Goal: Task Accomplishment & Management: Use online tool/utility

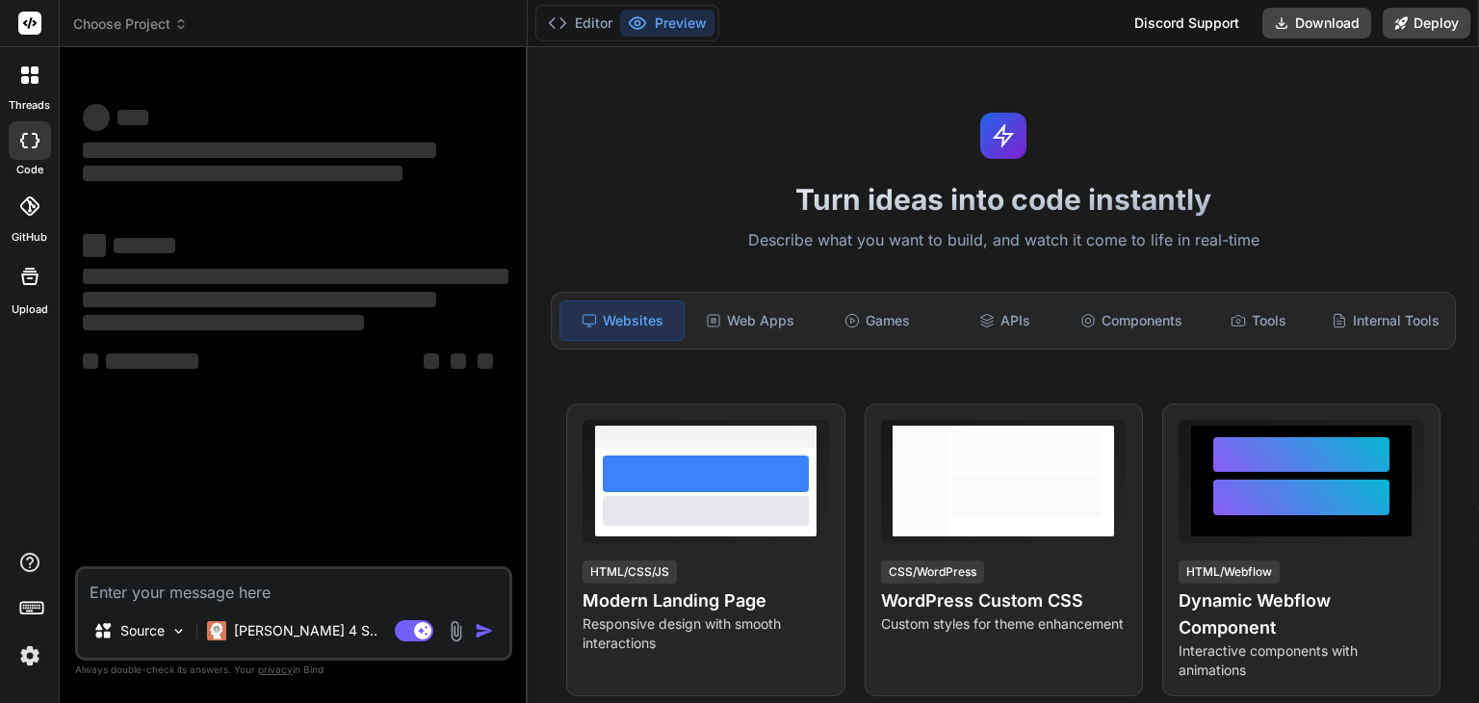
click at [32, 81] on icon at bounding box center [35, 80] width 8 height 8
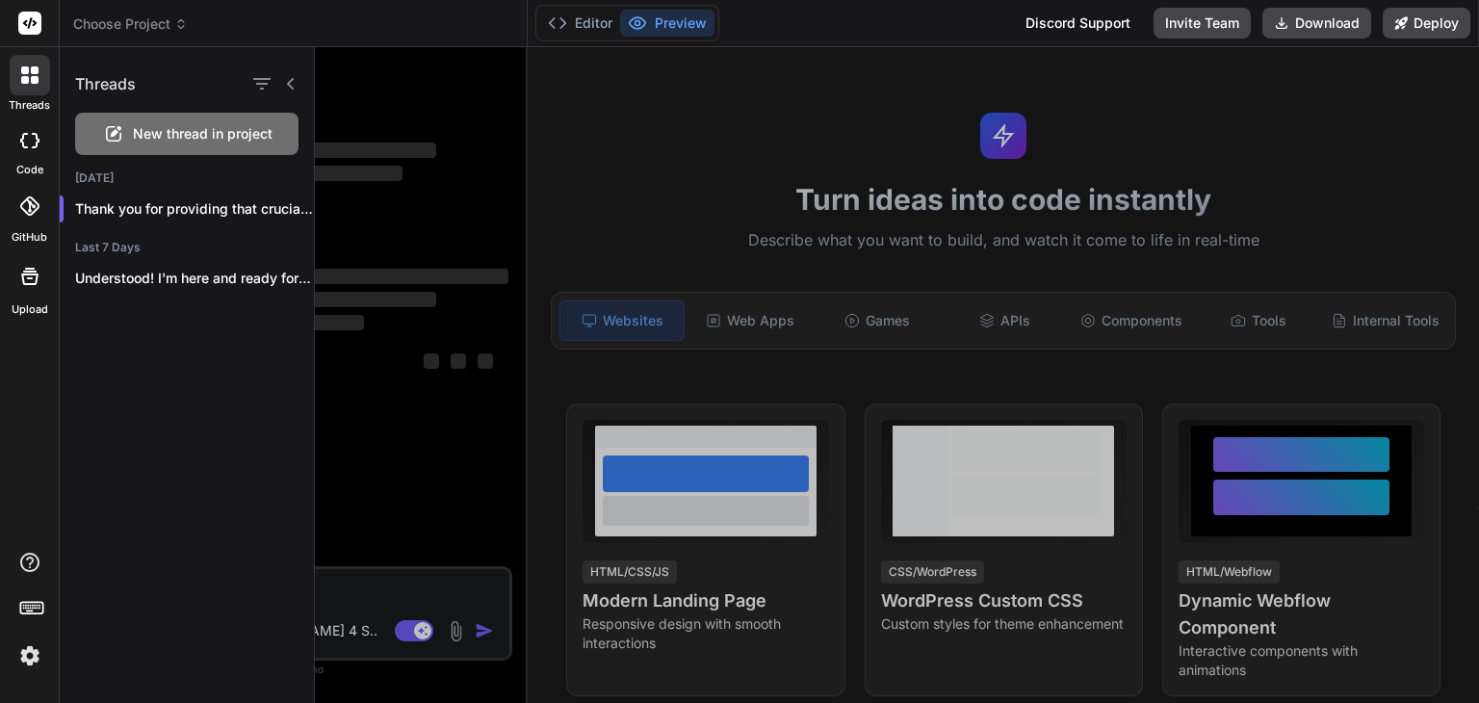
type textarea "x"
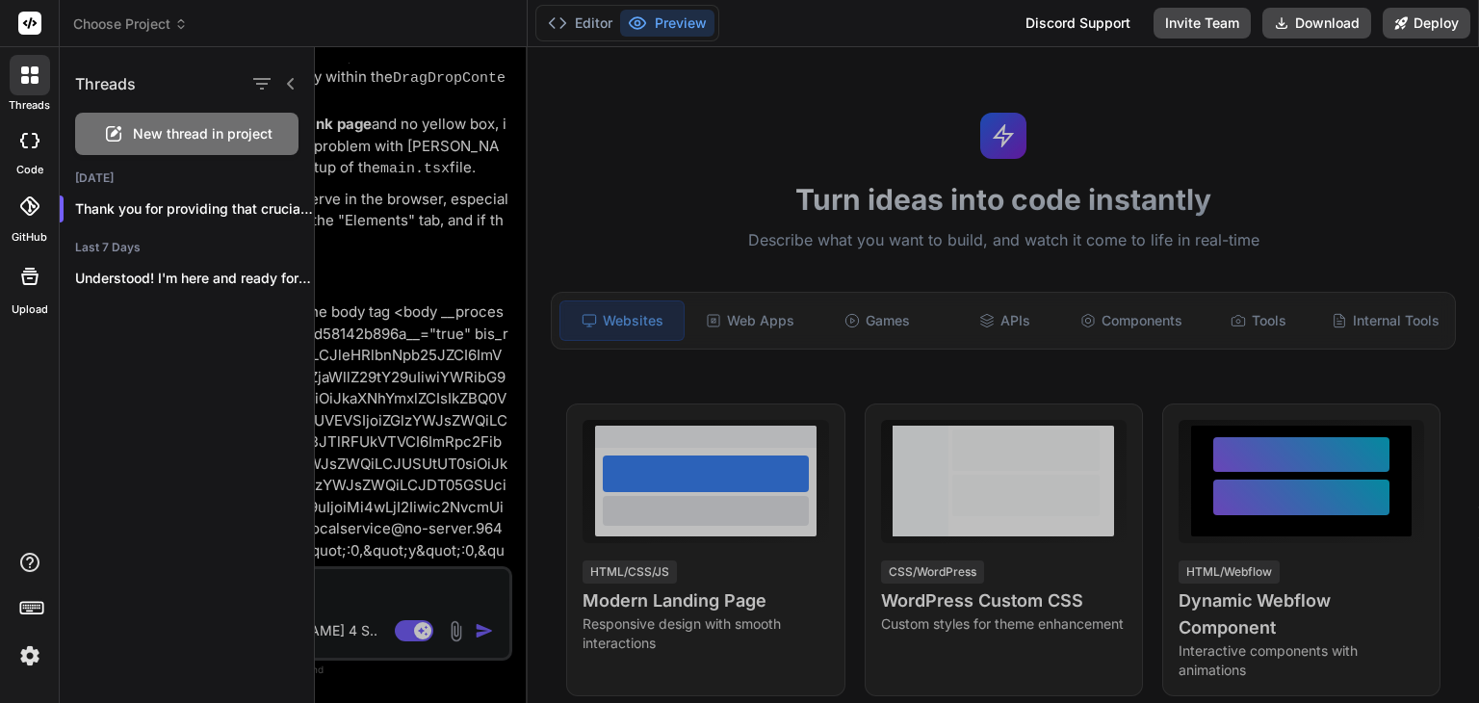
scroll to position [4722, 0]
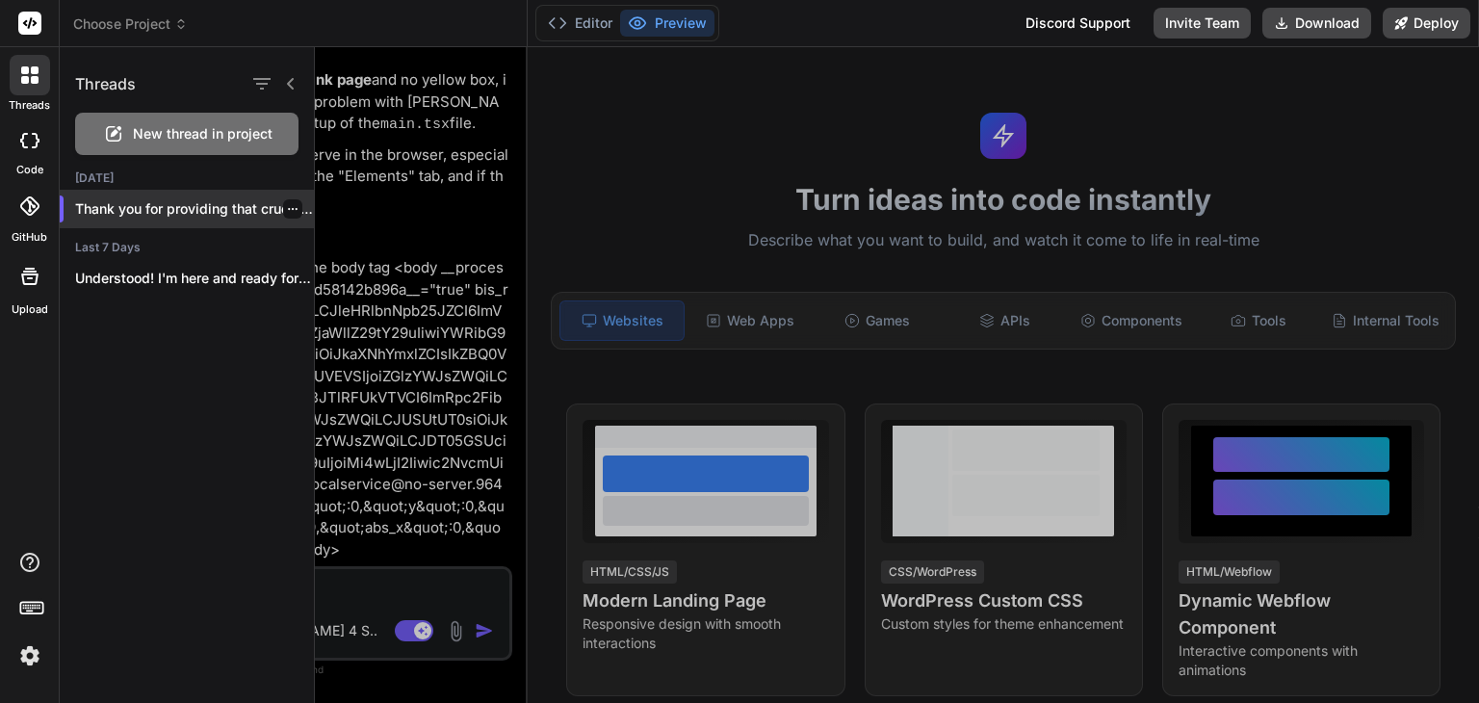
click at [289, 205] on icon "button" at bounding box center [293, 209] width 12 height 12
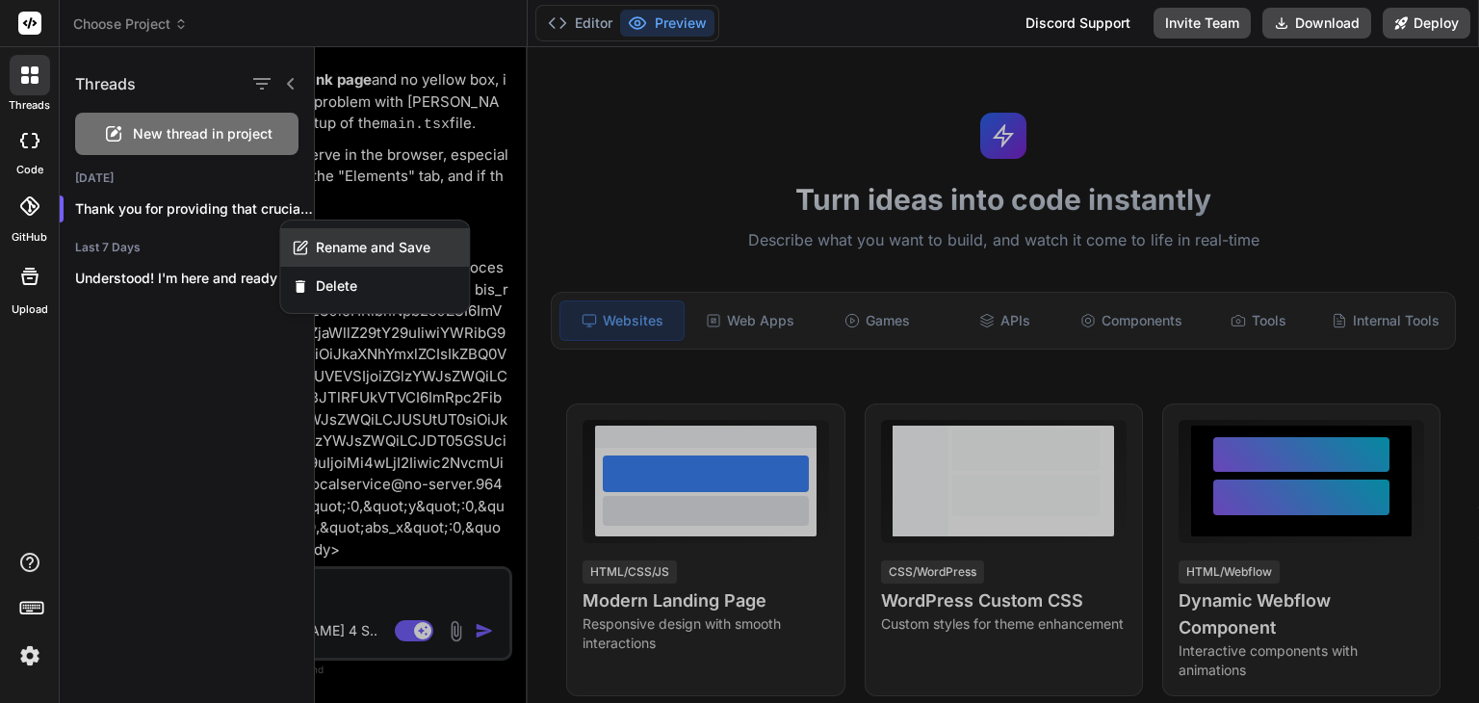
click at [316, 240] on span "Rename and Save" at bounding box center [373, 247] width 115 height 19
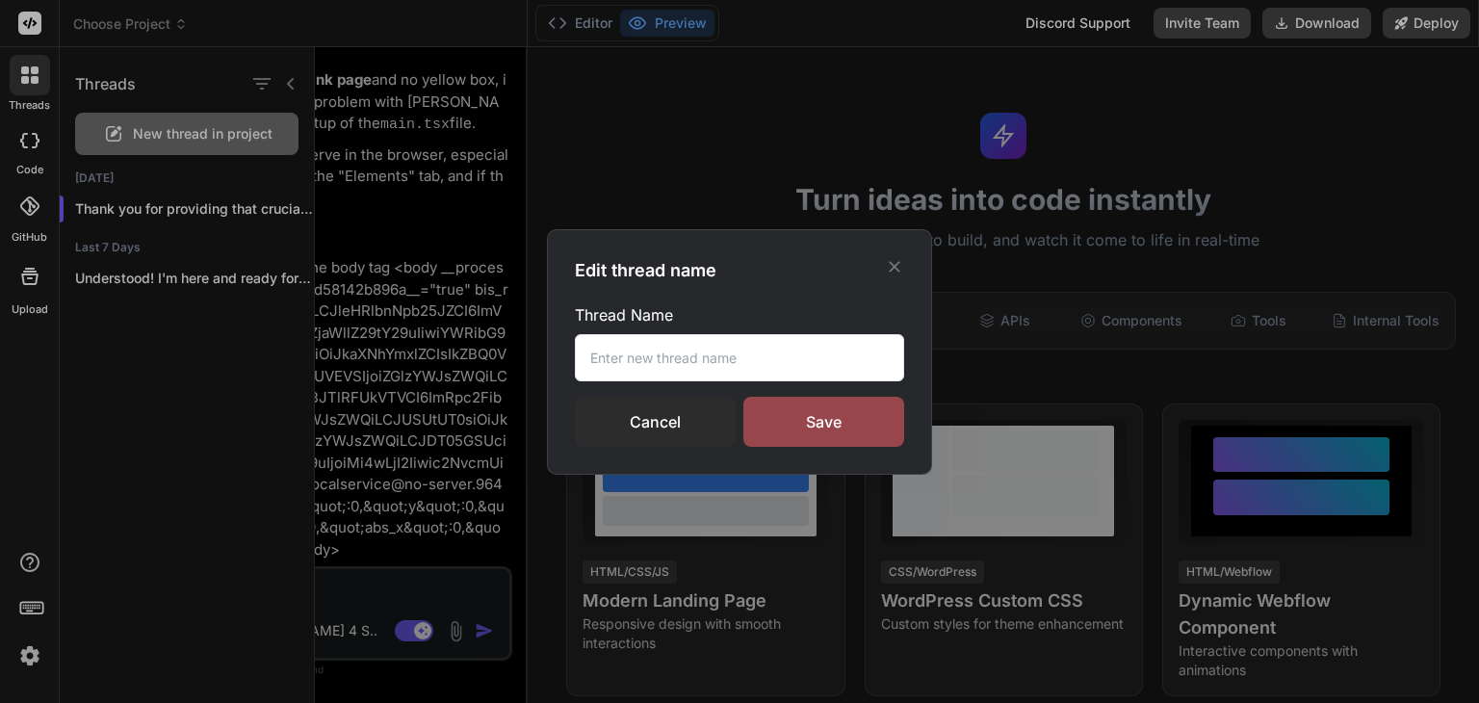
click at [686, 360] on input "text" at bounding box center [739, 357] width 329 height 47
click at [686, 360] on input "Ta" at bounding box center [739, 357] width 329 height 47
type input "T"
type input "Taske Manager"
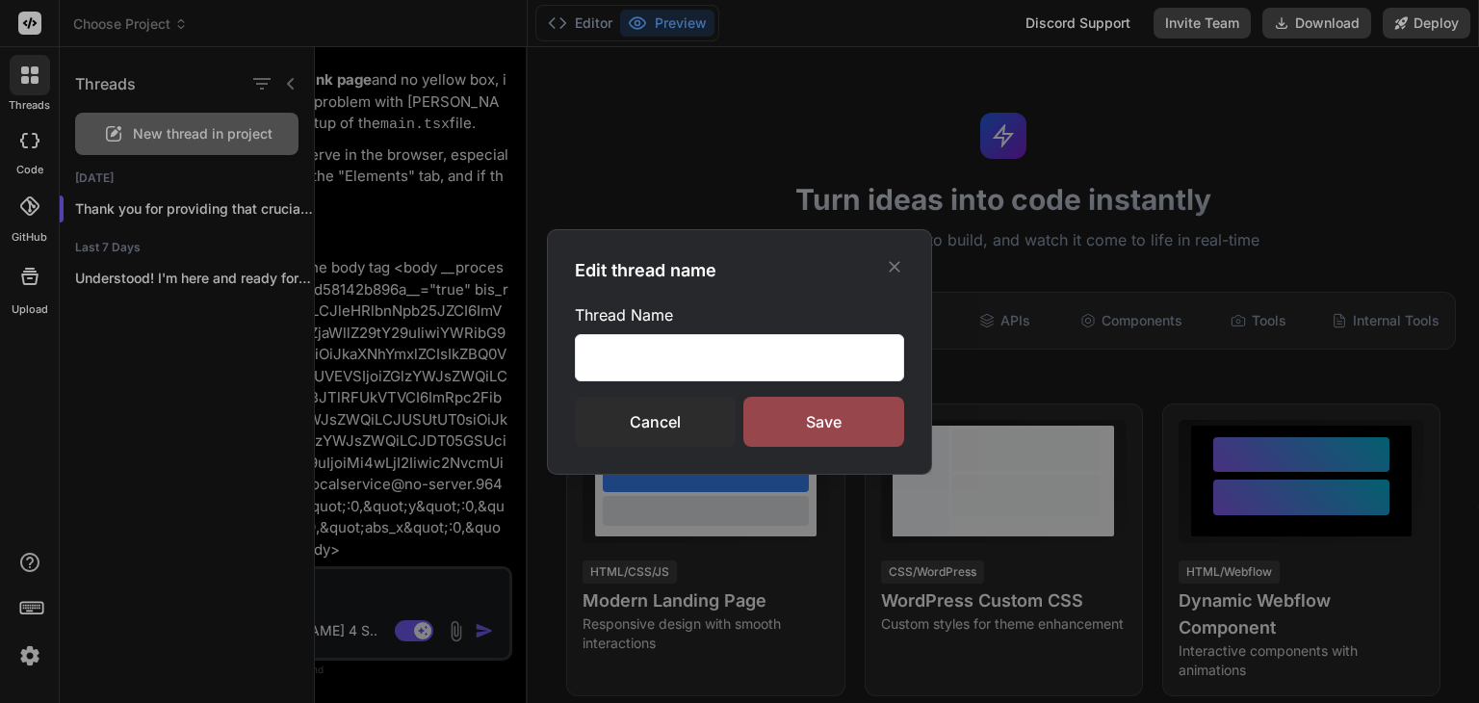
click at [807, 446] on div "Edit thread name Thread Name Taske Manager Cancel Save" at bounding box center [739, 352] width 385 height 246
click at [826, 428] on div "Save" at bounding box center [823, 422] width 161 height 50
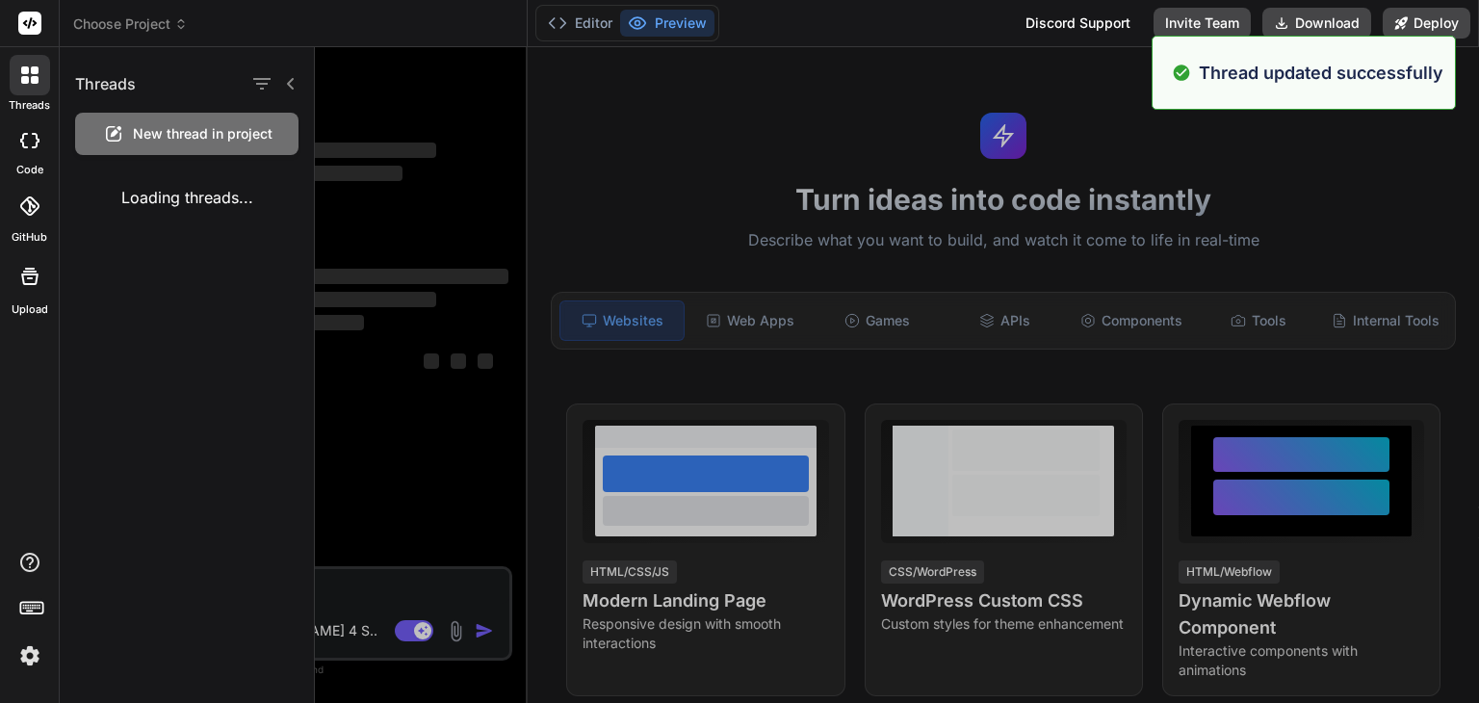
scroll to position [0, 0]
type textarea "x"
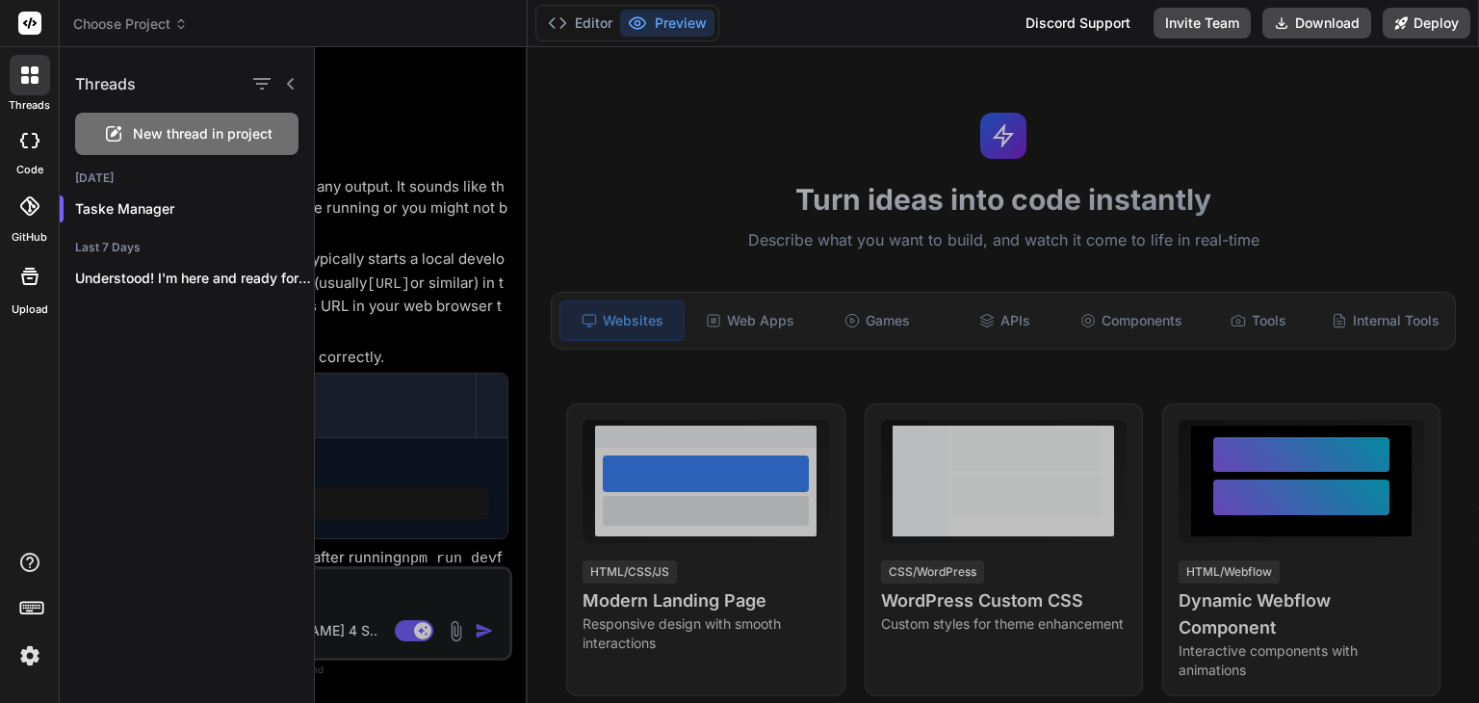
click at [298, 82] on icon at bounding box center [290, 83] width 15 height 15
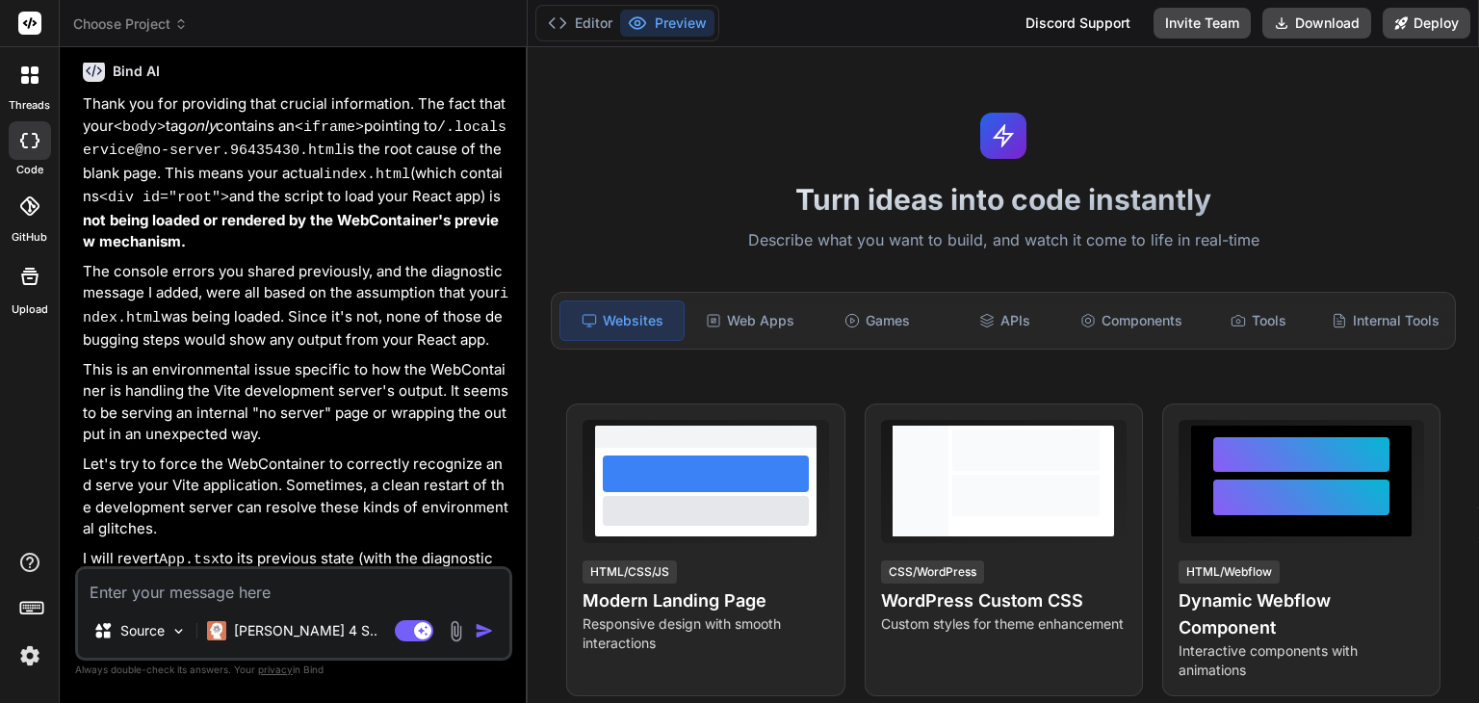
scroll to position [5734, 0]
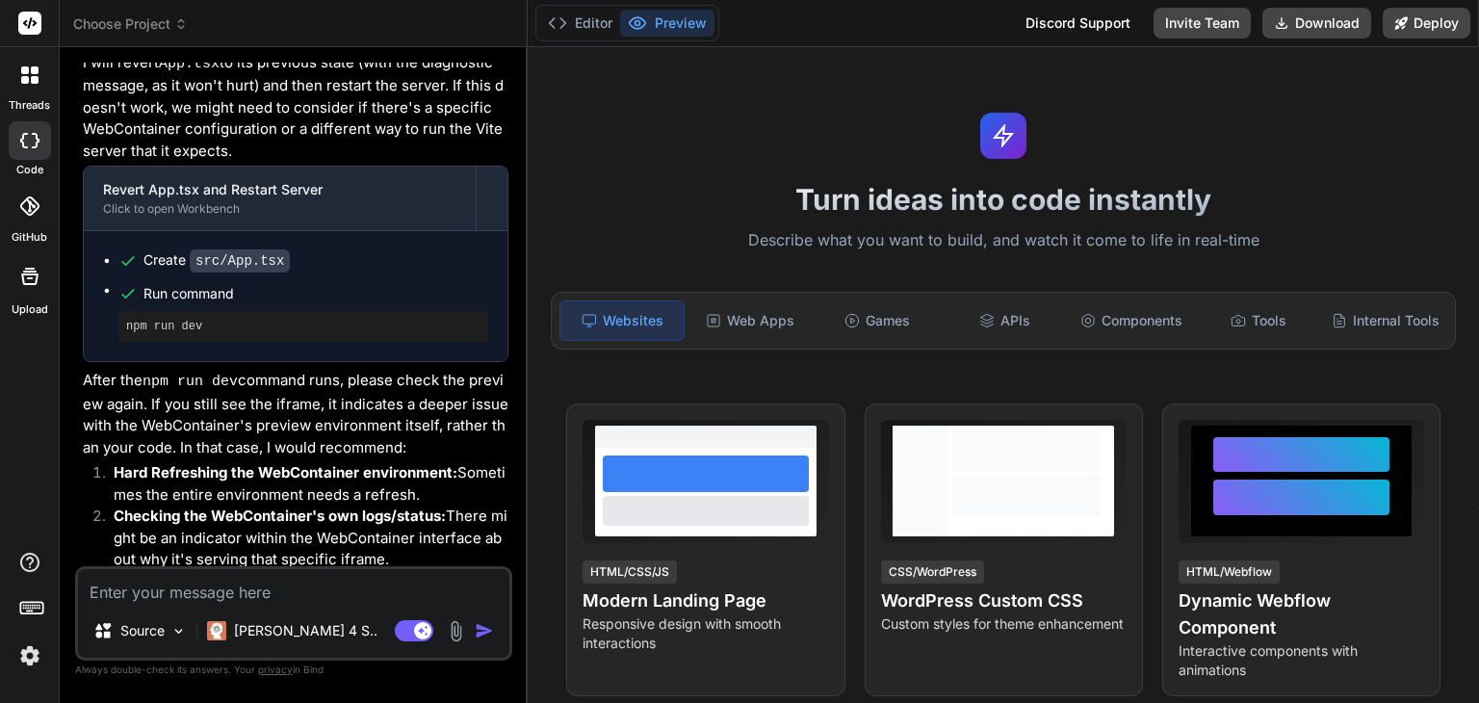
click at [261, 506] on li "Checking the WebContainer's own logs/status: There might be an indicator within…" at bounding box center [303, 538] width 410 height 65
click at [609, 24] on button "Editor" at bounding box center [580, 23] width 80 height 27
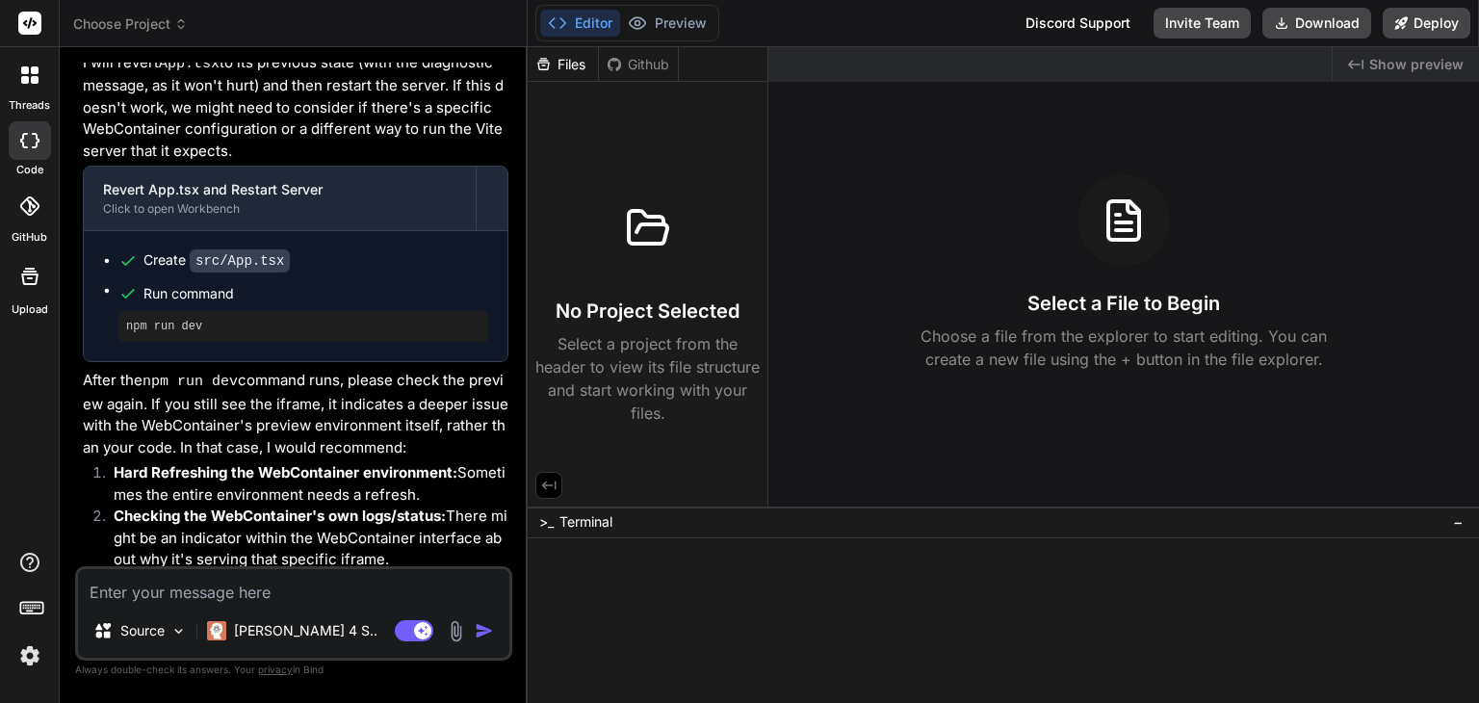
click at [24, 95] on div "threads" at bounding box center [29, 80] width 59 height 66
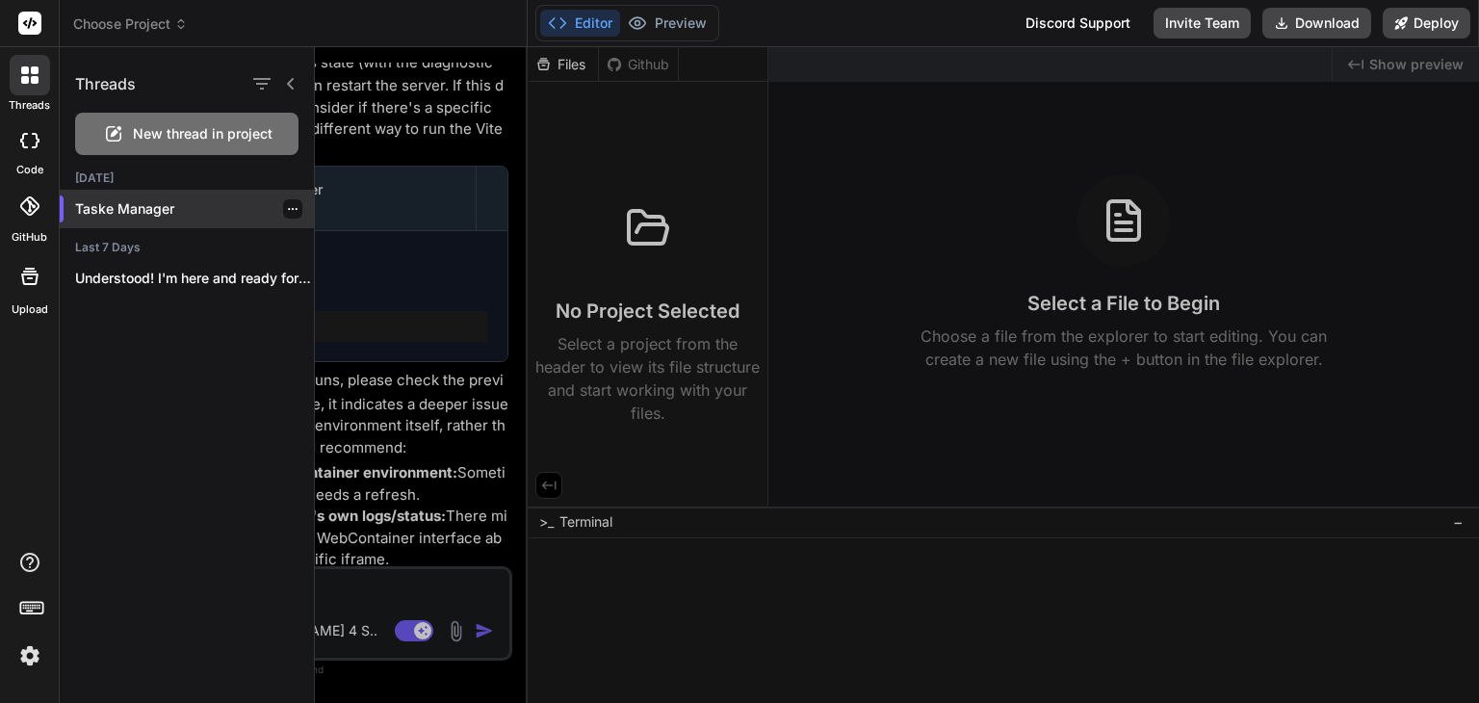
click at [118, 209] on p "Taske Manager" at bounding box center [194, 208] width 239 height 19
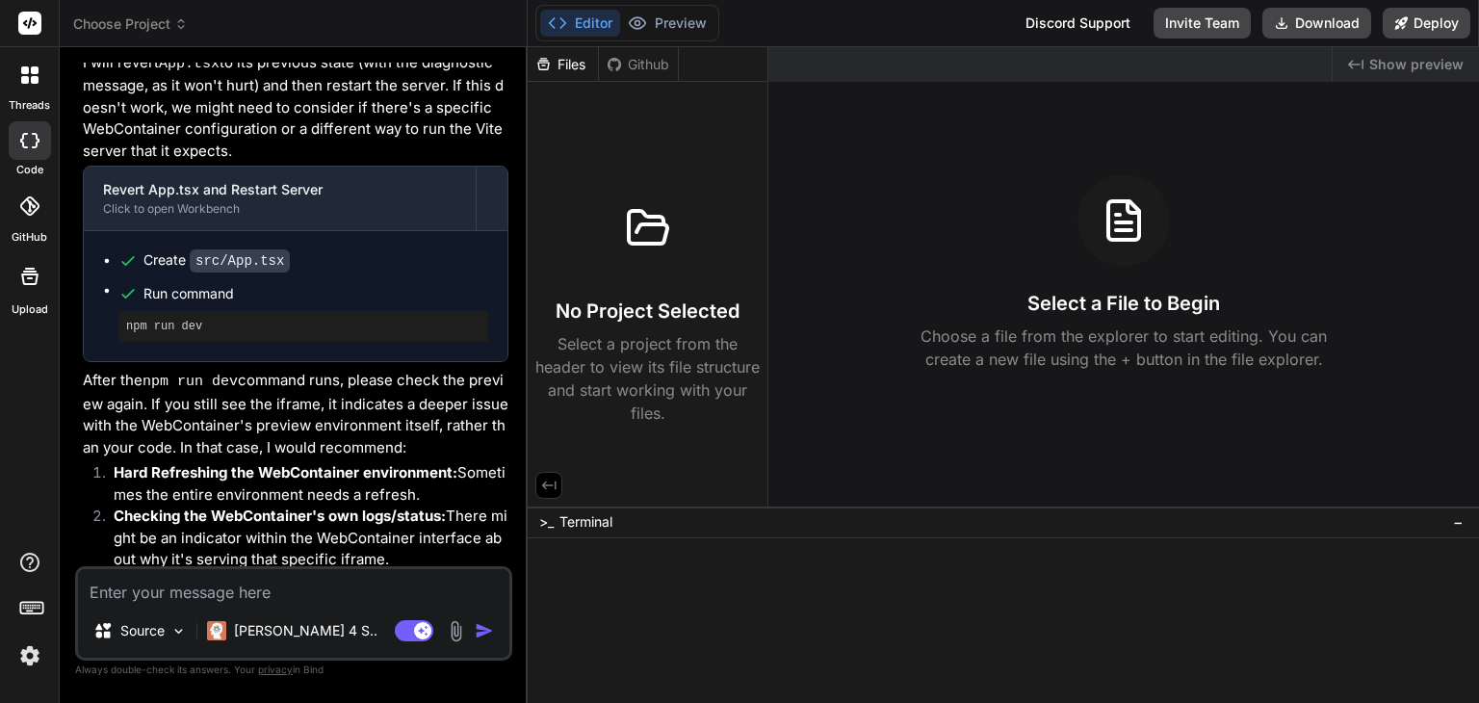
click at [545, 523] on span ">_" at bounding box center [546, 521] width 14 height 19
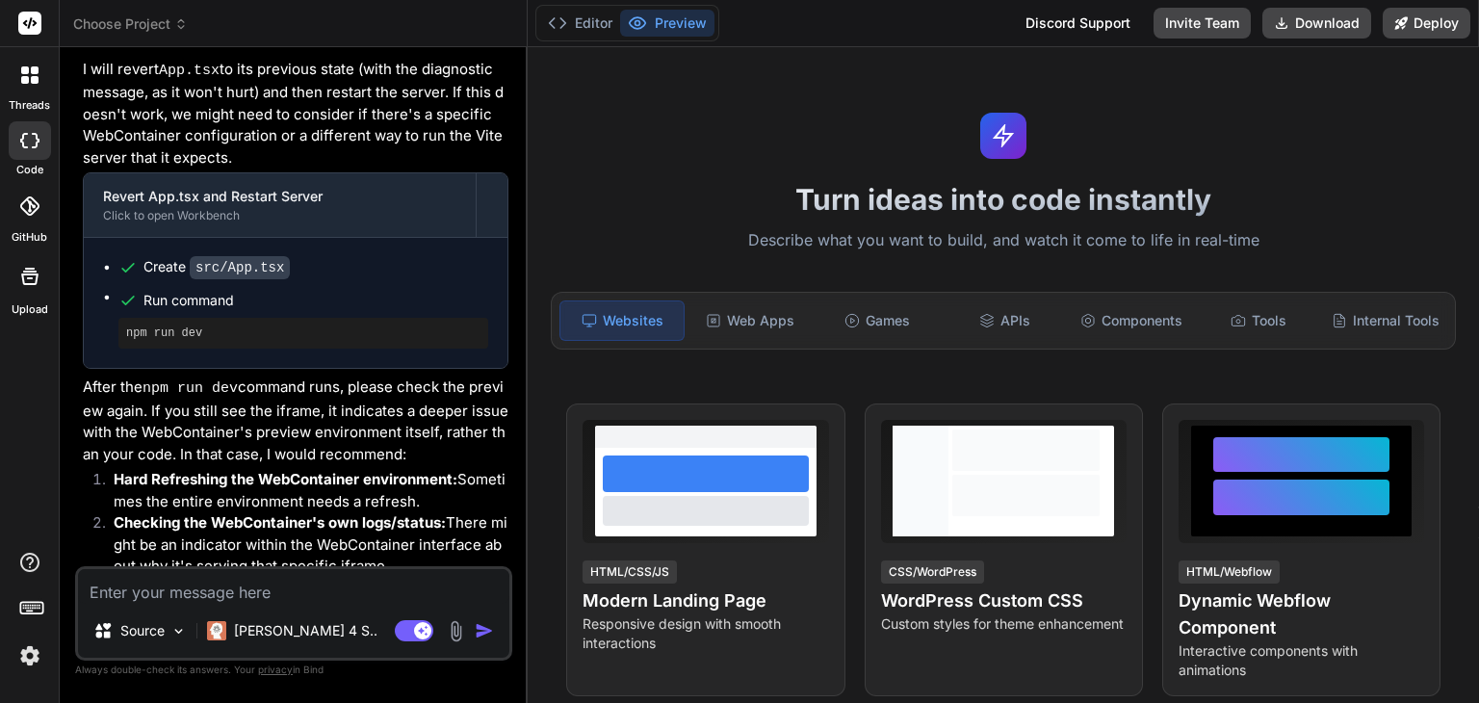
scroll to position [5734, 0]
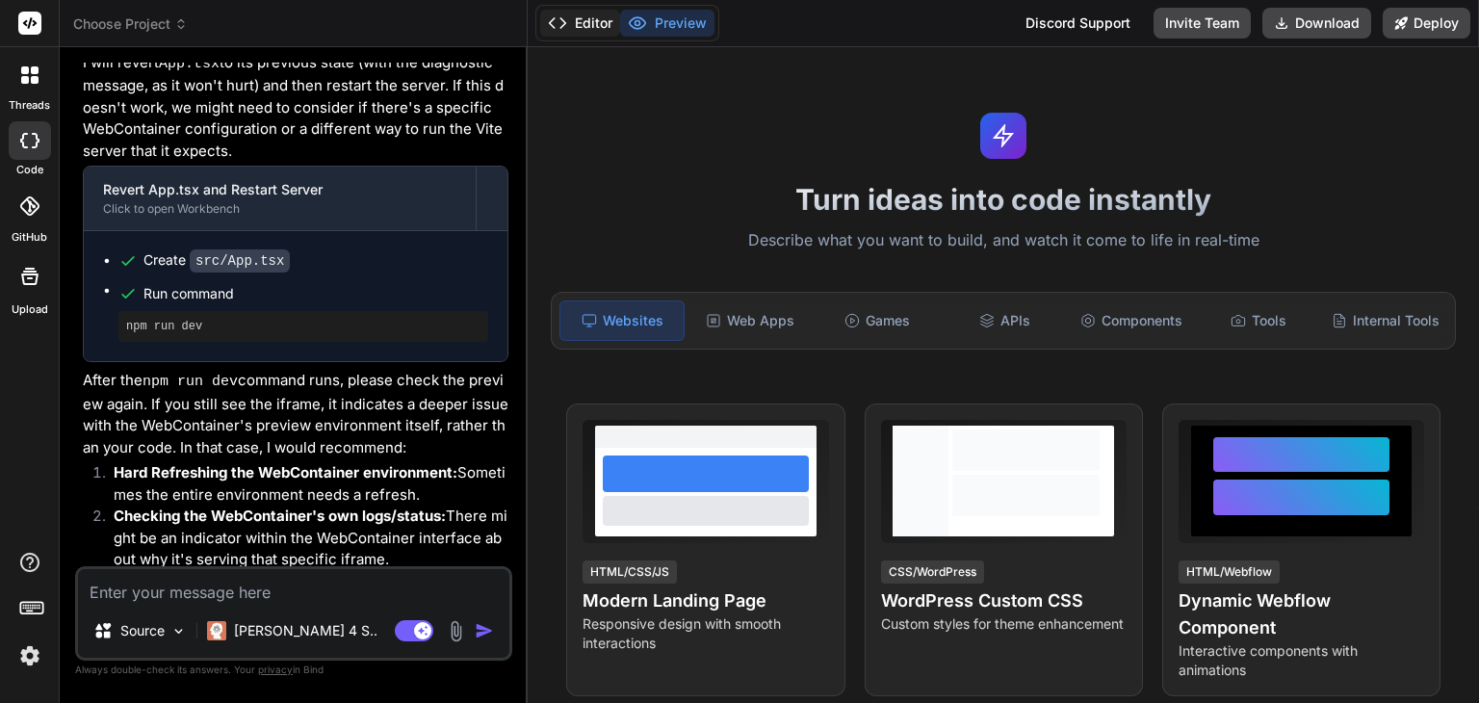
click at [612, 20] on button "Editor" at bounding box center [580, 23] width 80 height 27
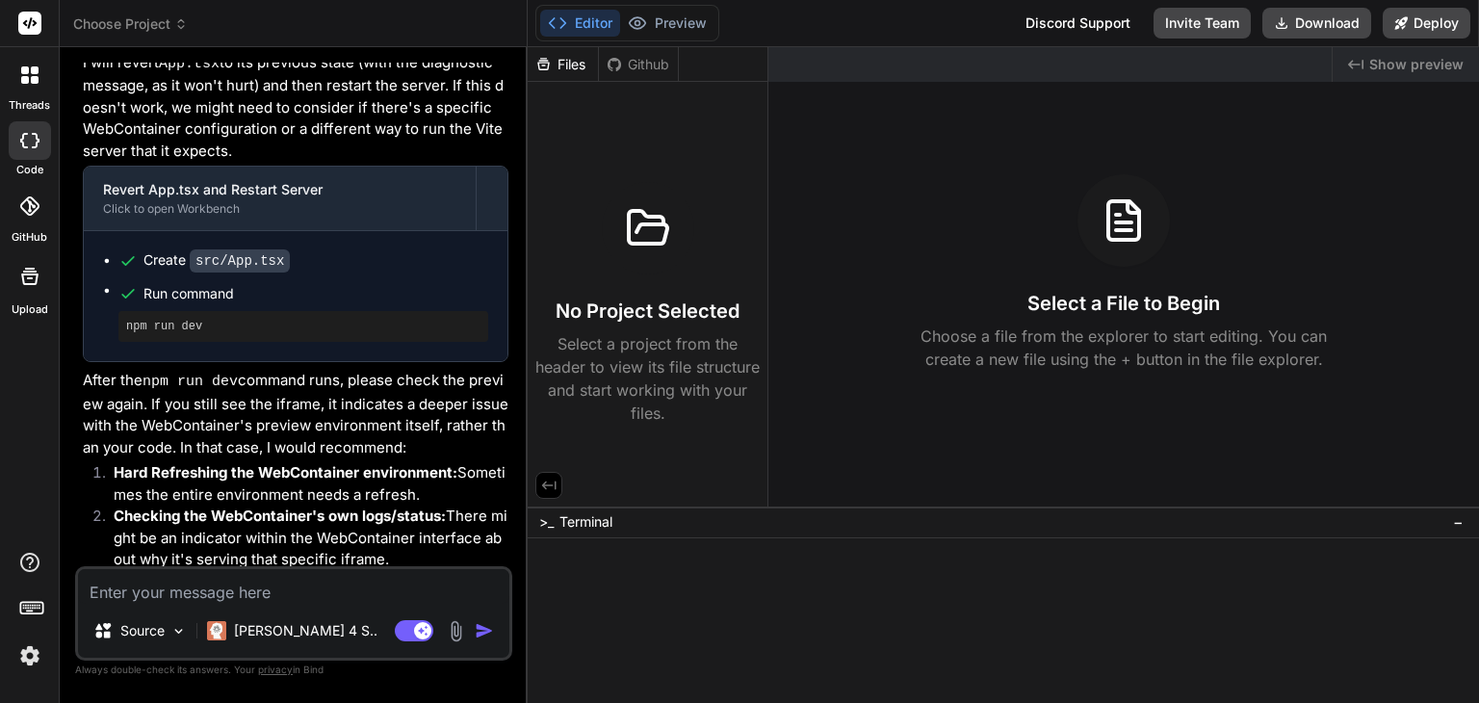
click at [641, 73] on div "Github" at bounding box center [638, 64] width 79 height 19
click at [547, 63] on icon at bounding box center [544, 64] width 12 height 13
click at [157, 319] on pre "npm run dev" at bounding box center [303, 326] width 354 height 15
click at [485, 638] on img "button" at bounding box center [484, 630] width 19 height 19
click at [610, 269] on div "No Project Selected Select a project from the header to view its file structure…" at bounding box center [647, 303] width 224 height 243
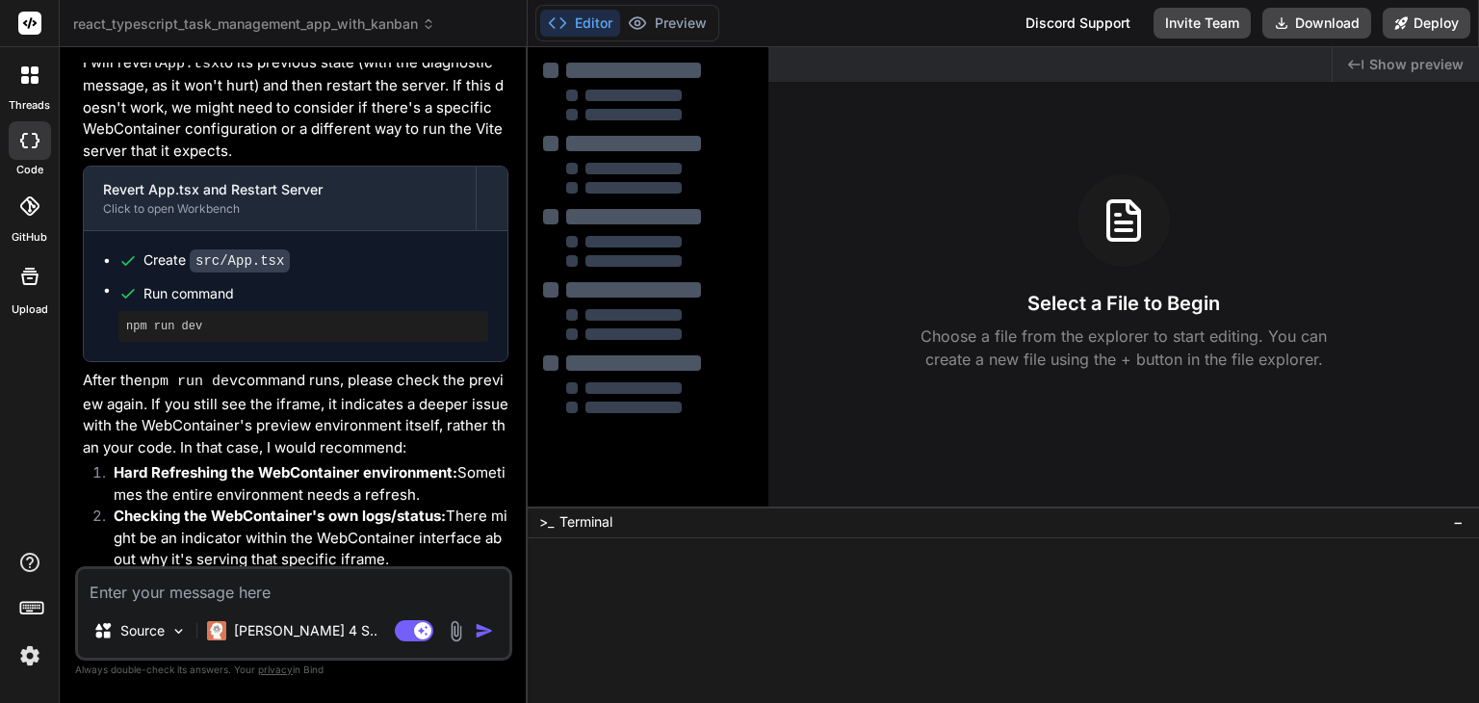
type textarea "x"
